Goal: Check status

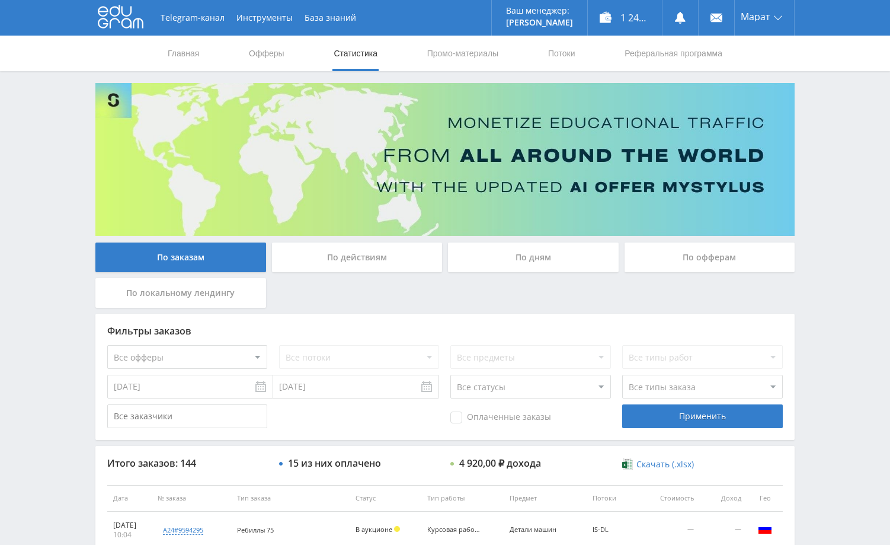
click at [847, 210] on div "Telegram-канал Инструменты База знаний Ваш менеджер: [PERSON_NAME] Online @edug…" at bounding box center [445, 497] width 890 height 995
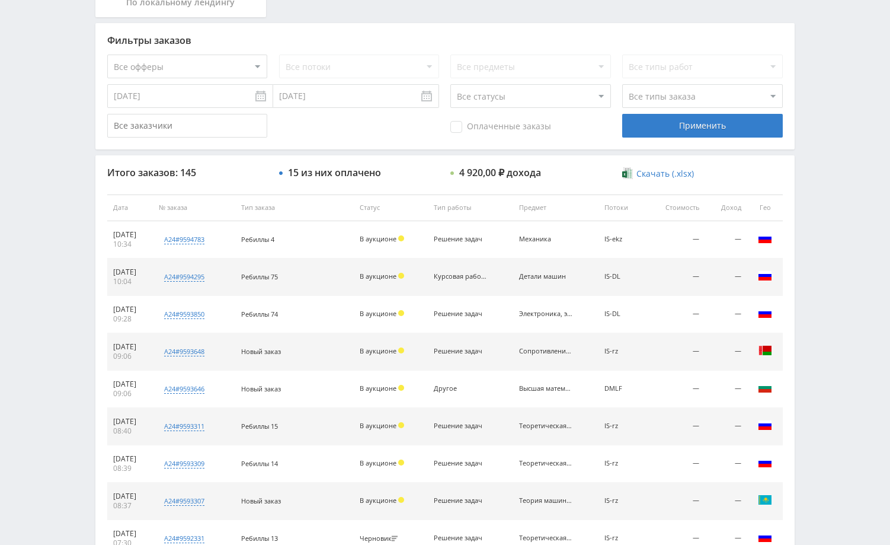
scroll to position [356, 0]
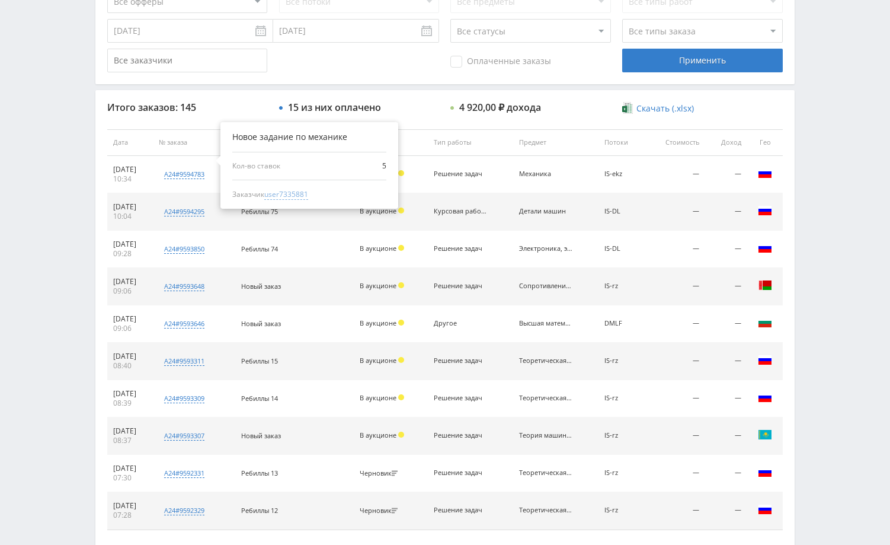
click at [297, 196] on span "user7335881" at bounding box center [286, 194] width 44 height 11
type input "[DATE]"
type input "user7335881"
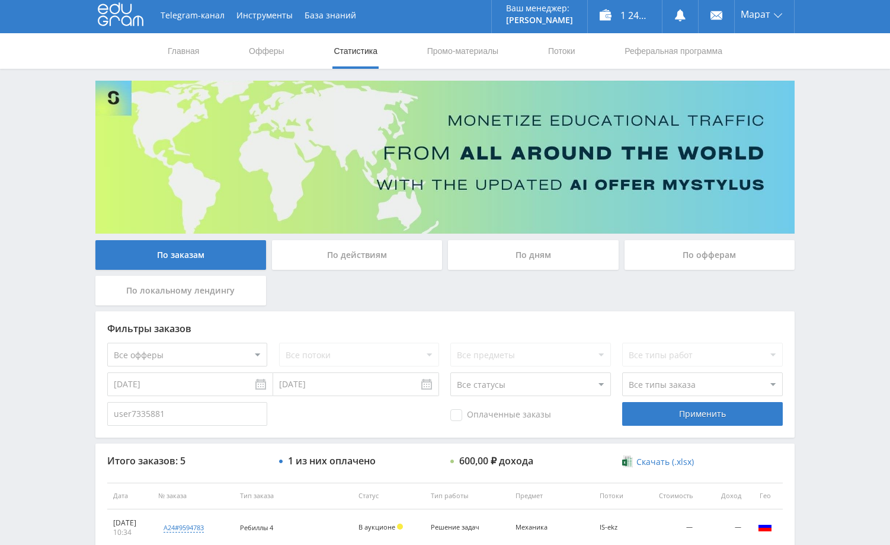
scroll to position [0, 0]
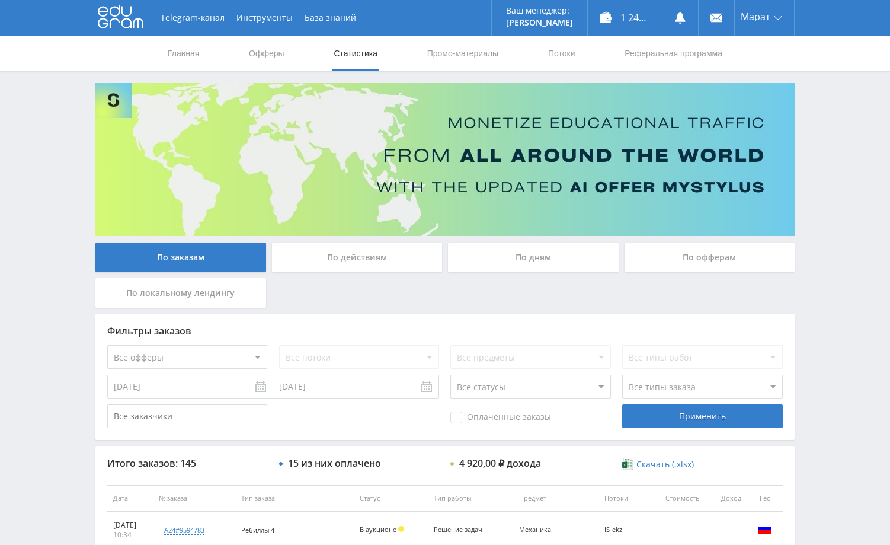
drag, startPoint x: 66, startPoint y: 147, endPoint x: 75, endPoint y: 127, distance: 21.8
click at [71, 139] on div "Telegram-канал Инструменты База знаний Ваш менеджер: Alex Alex Online @edugram_…" at bounding box center [445, 497] width 890 height 995
click at [856, 174] on div "Telegram-канал Инструменты База знаний Ваш менеджер: Alex Alex Online @edugram_…" at bounding box center [445, 497] width 890 height 995
click at [56, 295] on div "Telegram-канал Инструменты База знаний Ваш менеджер: [PERSON_NAME] Online @edug…" at bounding box center [445, 497] width 890 height 995
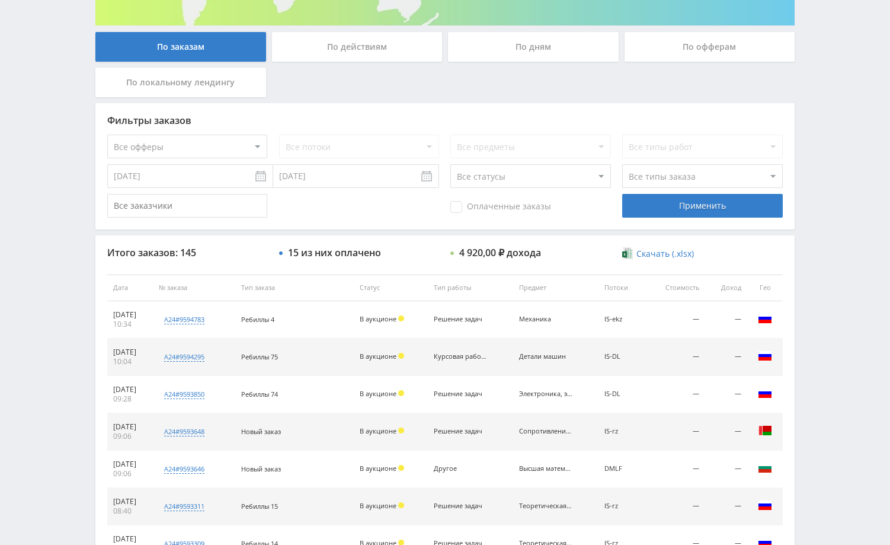
scroll to position [178, 0]
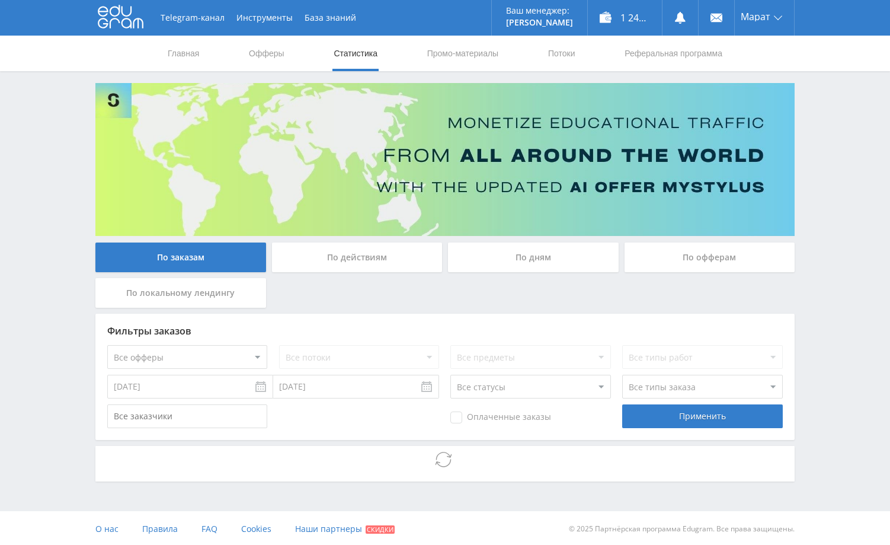
click at [821, 242] on div "Telegram-канал Инструменты База знаний Ваш менеджер: Alex Alex Online @edugram_…" at bounding box center [445, 273] width 890 height 546
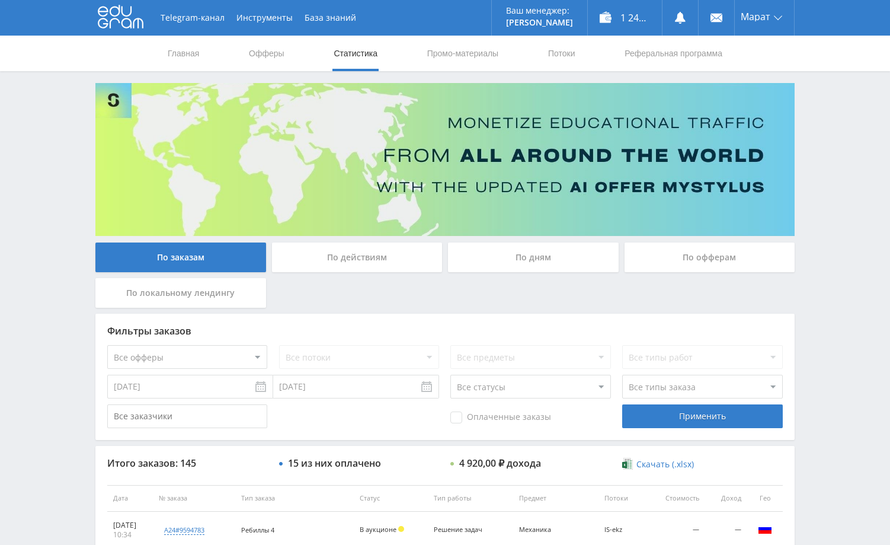
drag, startPoint x: 817, startPoint y: 340, endPoint x: 814, endPoint y: 323, distance: 17.5
click at [818, 340] on div "Telegram-канал Инструменты База знаний Ваш менеджер: Alex Alex Online @edugram_…" at bounding box center [445, 497] width 890 height 995
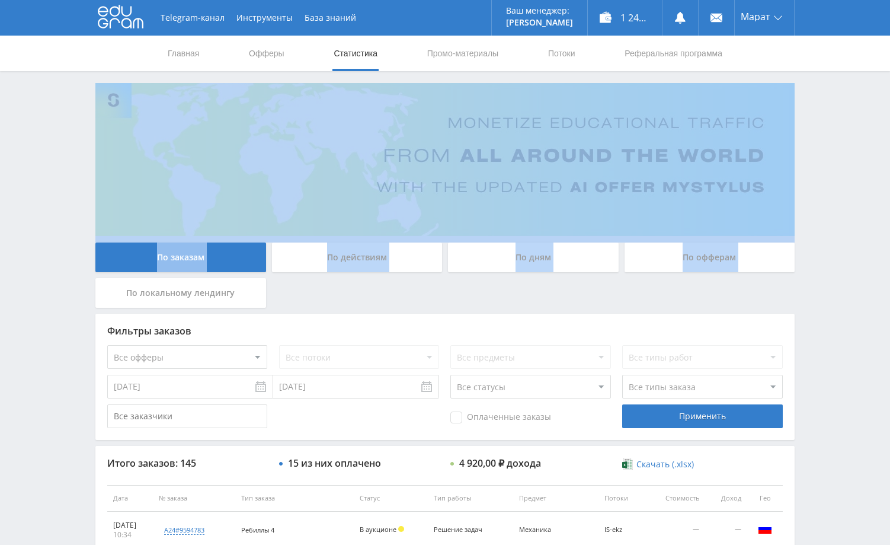
click at [825, 244] on div "Telegram-канал Инструменты База знаний Ваш менеджер: Alex Alex Online @edugram_…" at bounding box center [445, 497] width 890 height 995
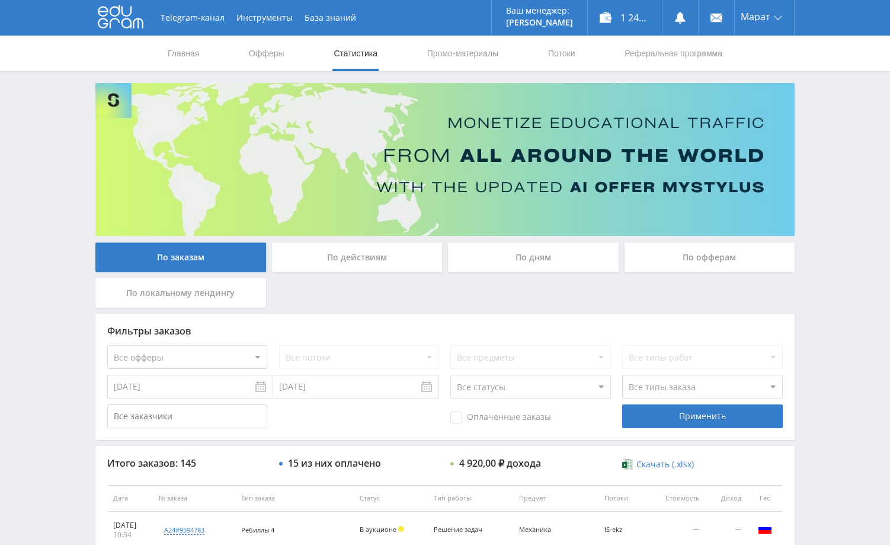
click at [821, 279] on div "Telegram-канал Инструменты База знаний Ваш менеджер: Alex Alex Online @edugram_…" at bounding box center [445, 497] width 890 height 995
click at [59, 252] on div "Telegram-канал Инструменты База знаний Ваш менеджер: Alex Alex Online @edugram_…" at bounding box center [445, 497] width 890 height 995
click at [61, 157] on div "Telegram-канал Инструменты База знаний Ваш менеджер: Alex Alex Online @edugram_…" at bounding box center [445, 497] width 890 height 995
click at [62, 151] on div "Telegram-канал Инструменты База знаний Ваш менеджер: Alex Alex Online @edugram_…" at bounding box center [445, 497] width 890 height 995
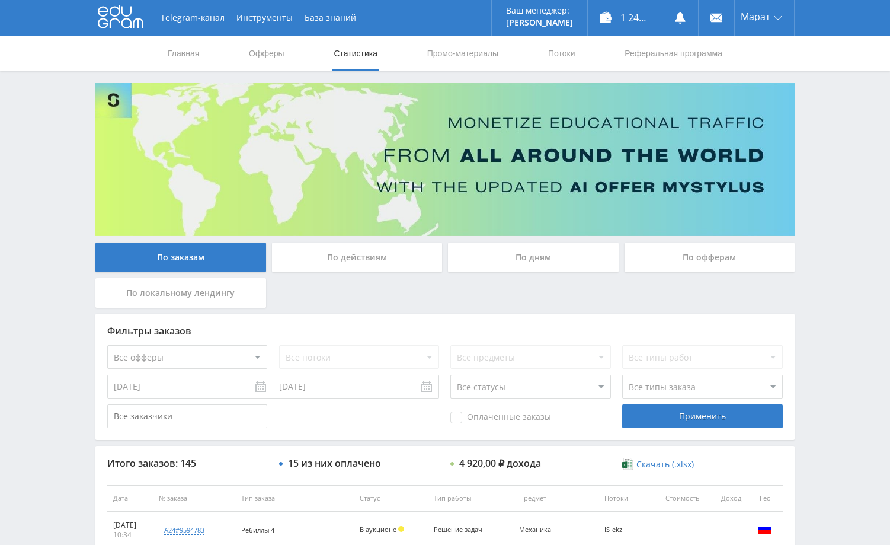
click at [844, 282] on div "Telegram-канал Инструменты База знаний Ваш менеджер: Alex Alex Online @edugram_…" at bounding box center [445, 497] width 890 height 995
click at [827, 188] on div "Telegram-канал Инструменты База знаний Ваш менеджер: Alex Alex Online @edugram_…" at bounding box center [445, 497] width 890 height 995
click at [76, 312] on div "Telegram-канал Инструменты База знаний Ваш менеджер: [PERSON_NAME] Online @edug…" at bounding box center [445, 497] width 890 height 995
click at [679, 18] on use at bounding box center [680, 18] width 11 height 12
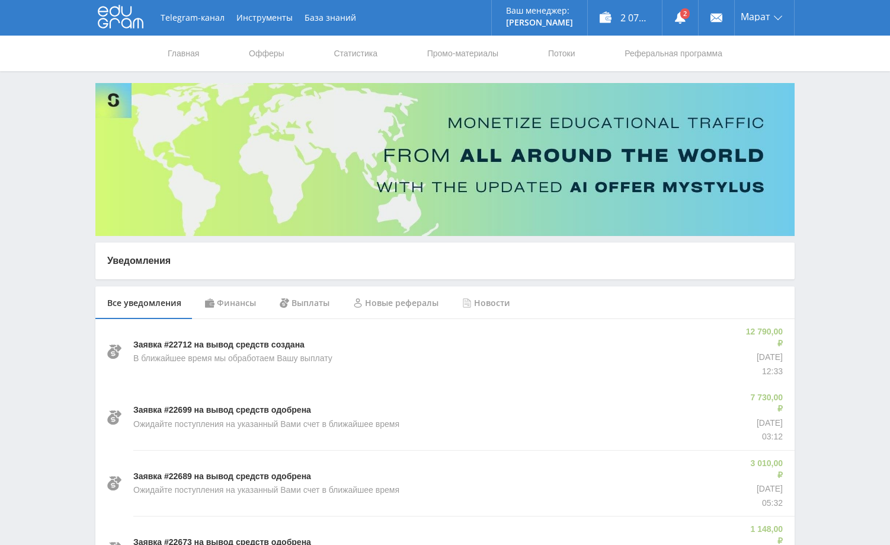
click at [229, 302] on div "Финансы" at bounding box center [230, 302] width 75 height 33
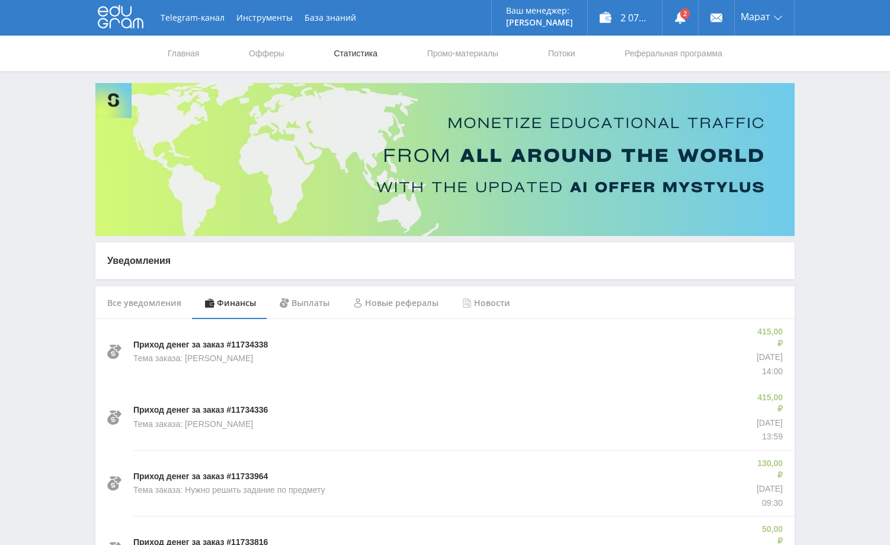
click at [375, 50] on link "Статистика" at bounding box center [355, 54] width 46 height 36
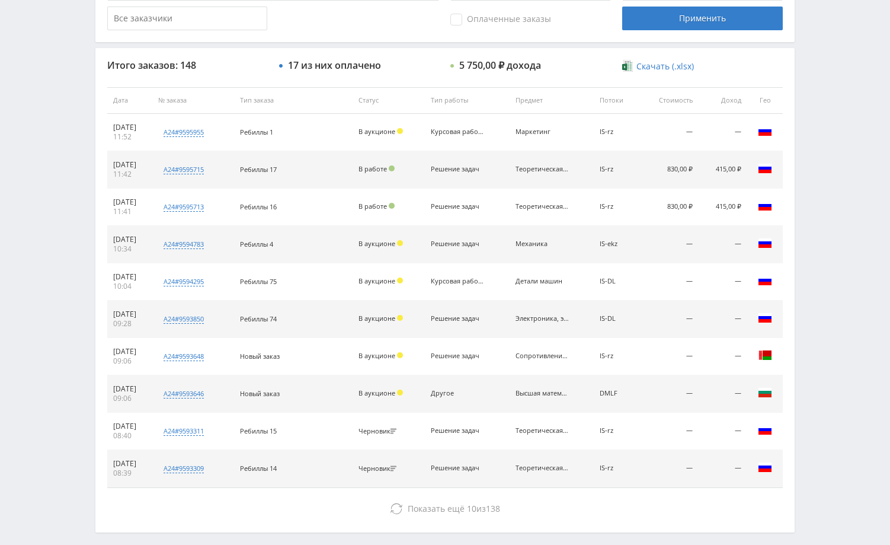
scroll to position [450, 0]
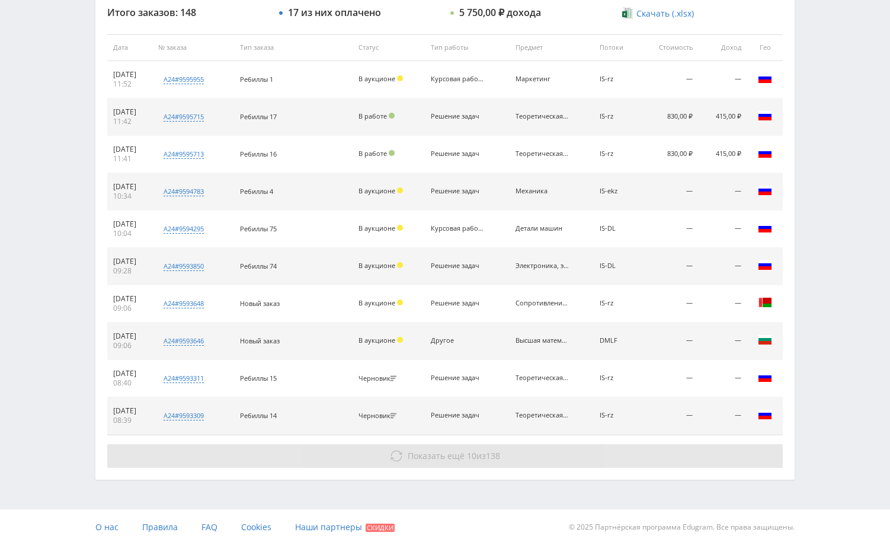
click at [583, 451] on button "Показать ещё 10 из 138" at bounding box center [445, 456] width 676 height 24
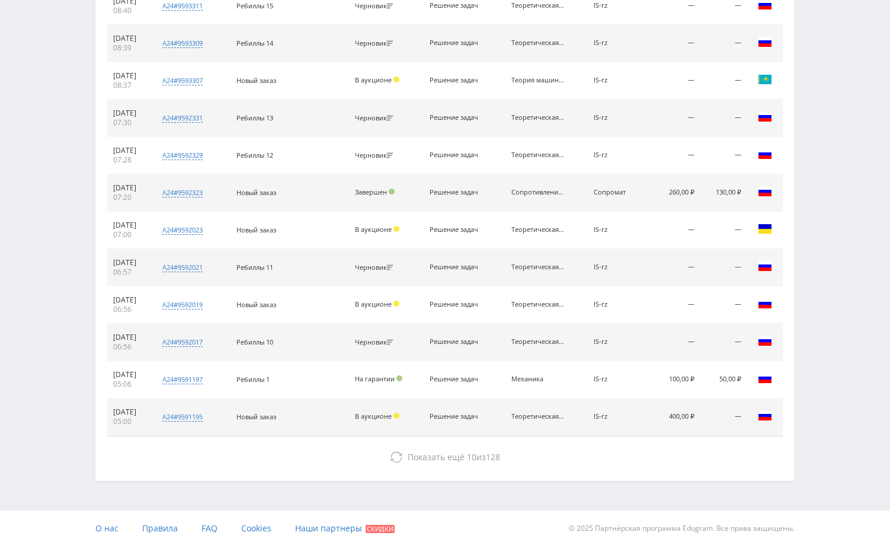
scroll to position [824, 0]
click at [571, 460] on button "Показать ещё 10 из 128" at bounding box center [445, 456] width 676 height 24
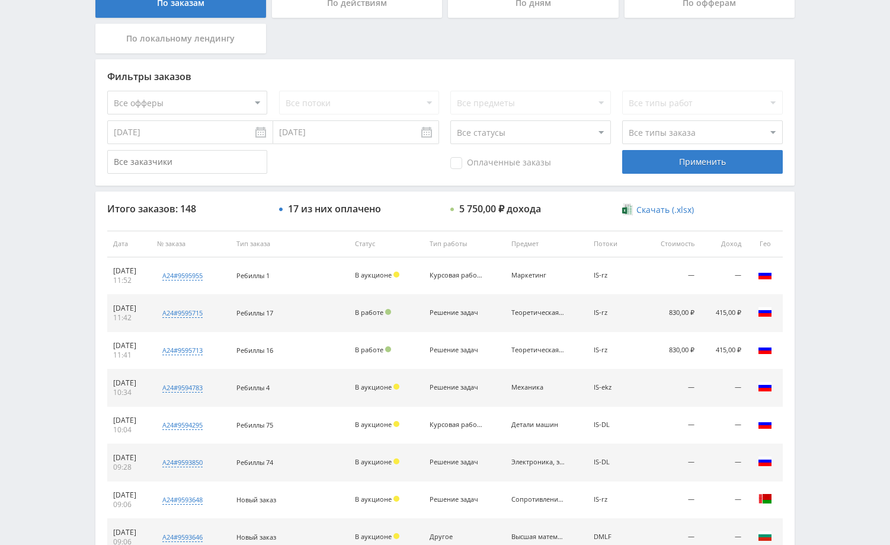
scroll to position [0, 0]
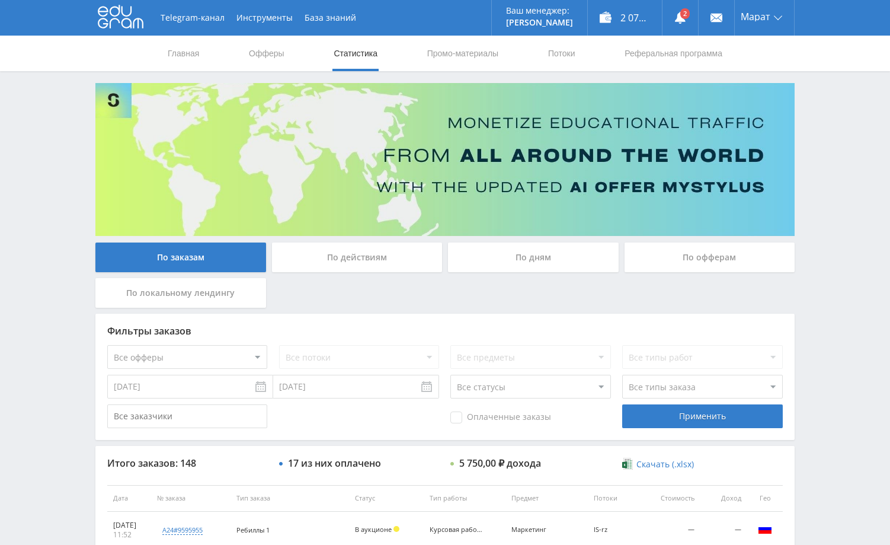
click at [506, 260] on div "По дням" at bounding box center [533, 257] width 171 height 30
click at [0, 0] on input "По дням" at bounding box center [0, 0] width 0 height 0
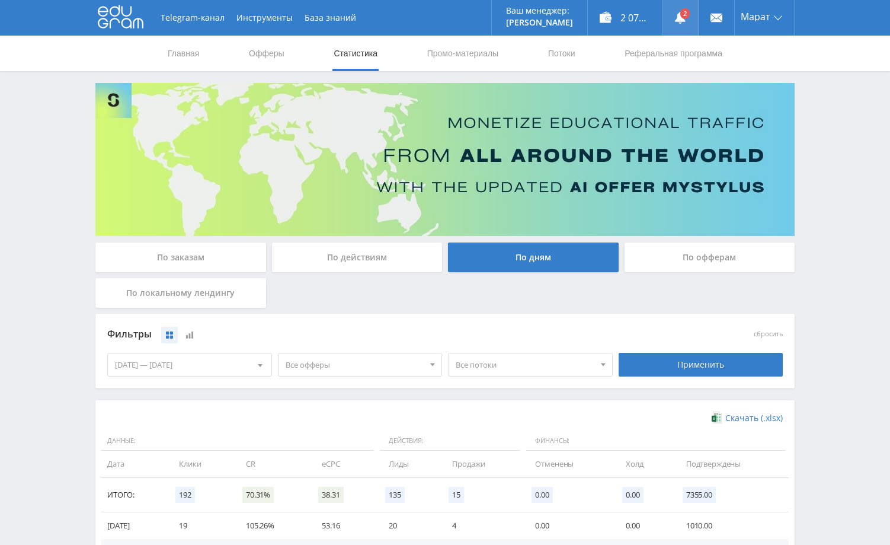
click at [680, 16] on use at bounding box center [680, 18] width 11 height 12
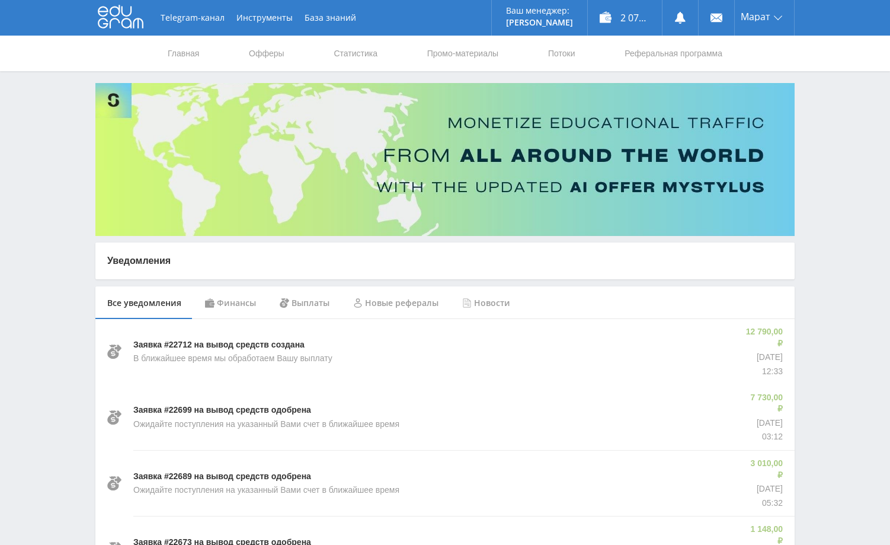
click at [295, 303] on div "Выплаты" at bounding box center [304, 302] width 73 height 33
click at [247, 303] on div "Финансы" at bounding box center [230, 302] width 75 height 33
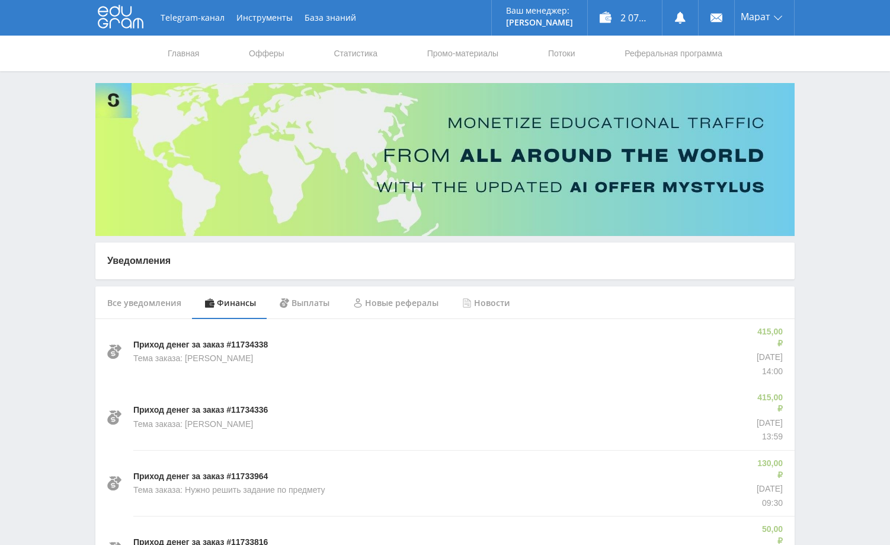
click at [162, 299] on div "Все уведомления" at bounding box center [144, 302] width 98 height 33
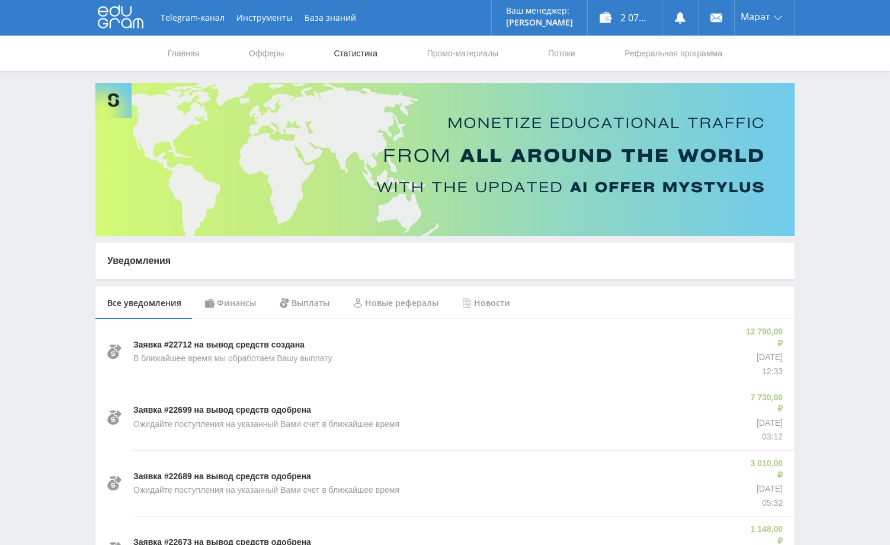
click at [354, 55] on link "Статистика" at bounding box center [355, 54] width 46 height 36
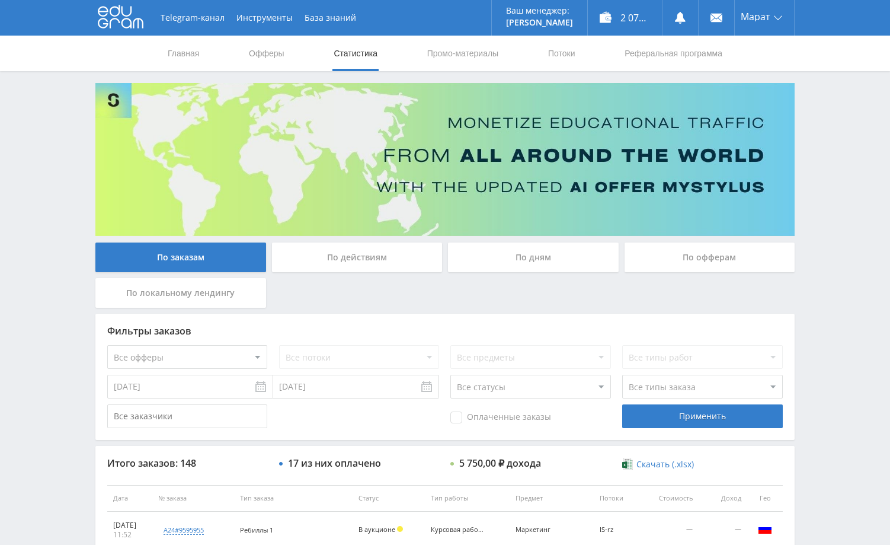
click at [836, 254] on div "Telegram-канал Инструменты База знаний Ваш менеджер: [PERSON_NAME] Alex Online …" at bounding box center [445, 497] width 890 height 995
drag, startPoint x: 825, startPoint y: 225, endPoint x: 837, endPoint y: 228, distance: 12.2
click at [828, 226] on div "Telegram-канал Инструменты База знаний Ваш менеджер: [PERSON_NAME] Alex Online …" at bounding box center [445, 497] width 890 height 995
click at [829, 176] on div "Telegram-канал Инструменты База знаний Ваш менеджер: [PERSON_NAME] Alex Online …" at bounding box center [445, 497] width 890 height 995
click at [836, 478] on div "Telegram-канал Инструменты База знаний Ваш менеджер: [PERSON_NAME] Online @edug…" at bounding box center [445, 497] width 890 height 995
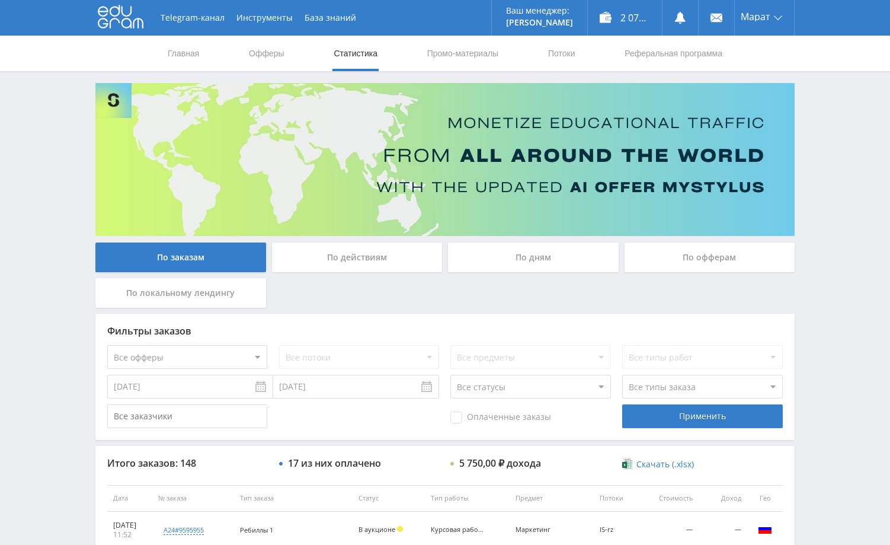
click at [820, 121] on div "Telegram-канал Инструменты База знаний Ваш менеджер: [PERSON_NAME] Online @edug…" at bounding box center [445, 497] width 890 height 995
